Goal: Task Accomplishment & Management: Manage account settings

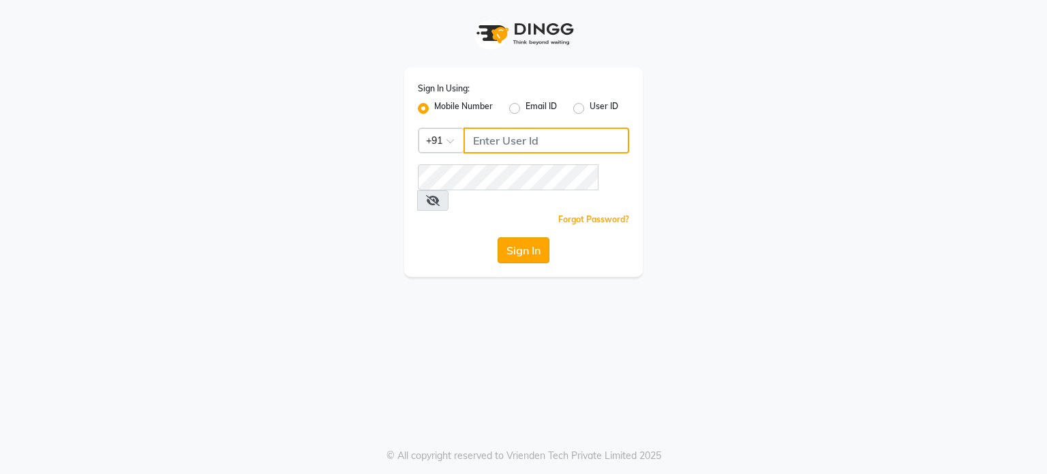
type input "9920061952"
click at [526, 237] on button "Sign In" at bounding box center [524, 250] width 52 height 26
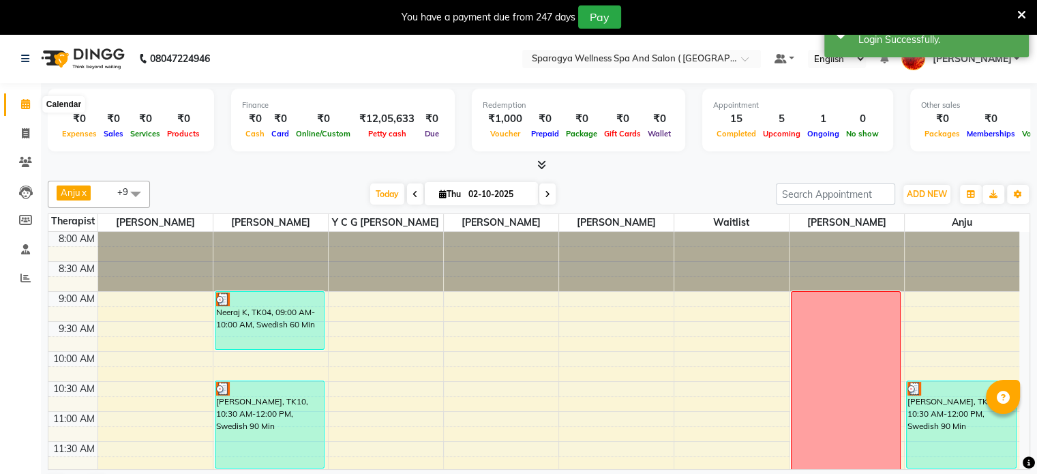
click at [29, 99] on span at bounding box center [26, 105] width 24 height 16
click at [27, 59] on icon at bounding box center [25, 59] width 8 height 10
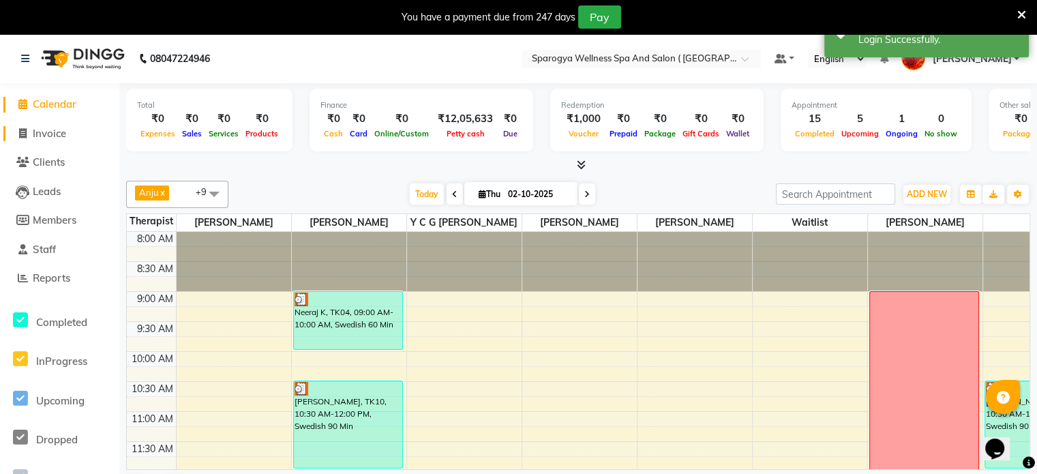
click at [57, 133] on span "Invoice" at bounding box center [49, 133] width 33 height 13
select select "service"
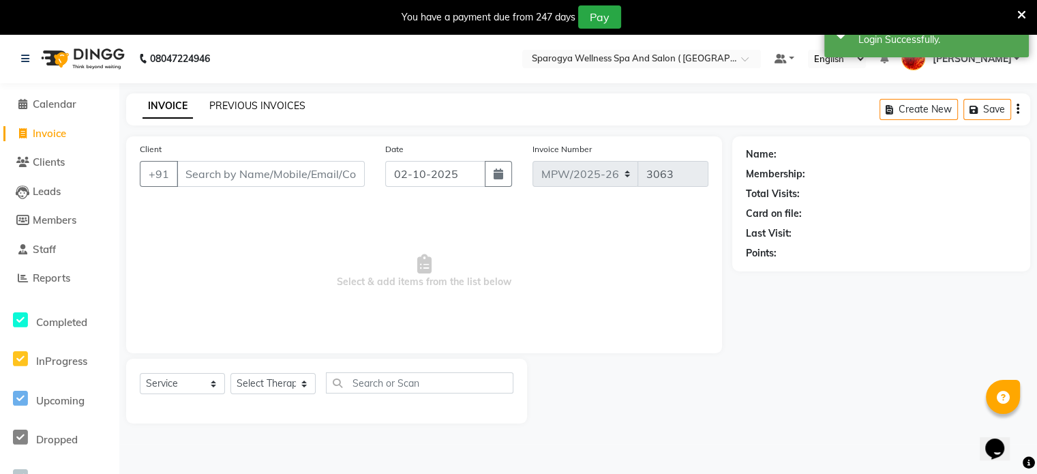
click at [237, 110] on link "PREVIOUS INVOICES" at bounding box center [257, 106] width 96 height 12
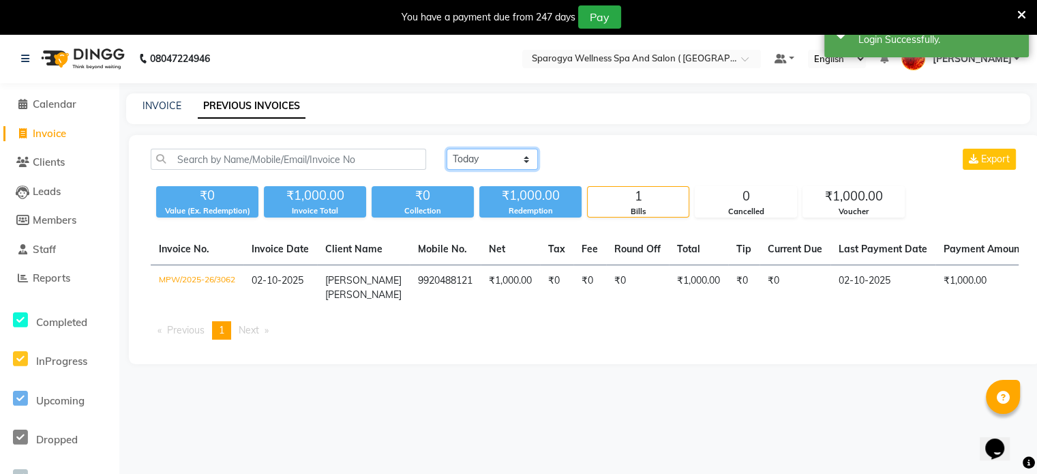
click at [483, 158] on select "[DATE] [DATE] Custom Range" at bounding box center [492, 159] width 91 height 21
select select "[DATE]"
click at [447, 149] on select "[DATE] [DATE] Custom Range" at bounding box center [492, 159] width 91 height 21
